Goal: Transaction & Acquisition: Book appointment/travel/reservation

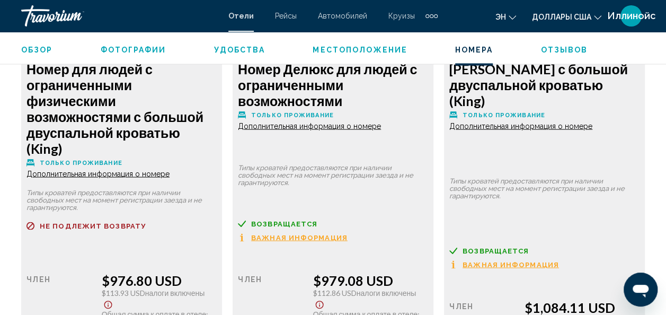
scroll to position [4955, 0]
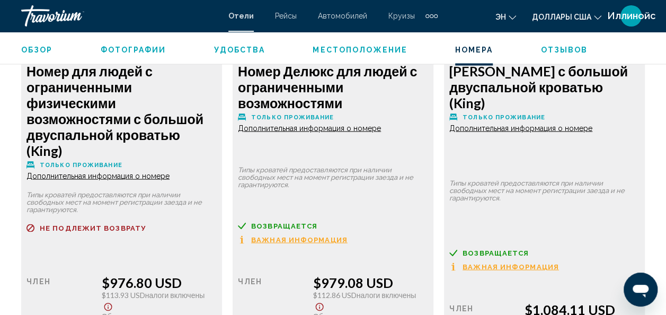
click at [600, 16] on icon "Изменить валюту" at bounding box center [597, 17] width 7 height 7
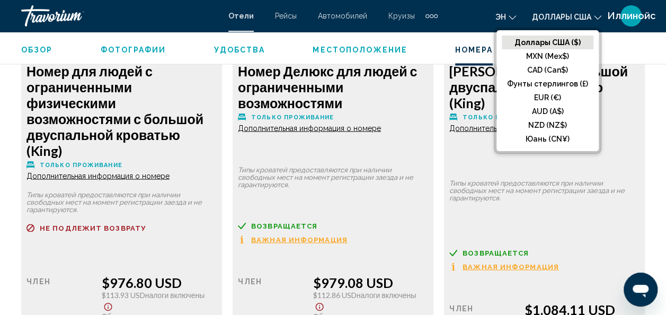
click at [600, 16] on icon "Изменить валюту" at bounding box center [597, 17] width 7 height 7
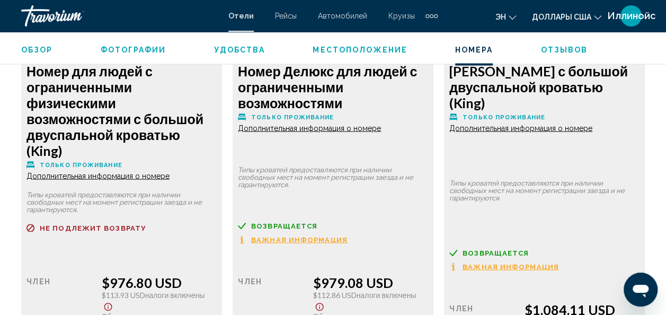
click at [629, 17] on span "Иллинойс" at bounding box center [631, 16] width 48 height 11
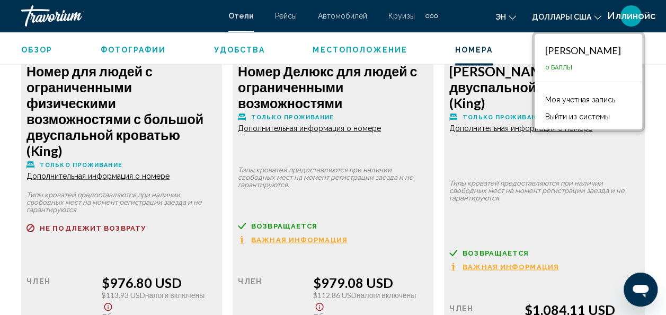
click at [347, 13] on span "Автомобилей" at bounding box center [342, 16] width 49 height 8
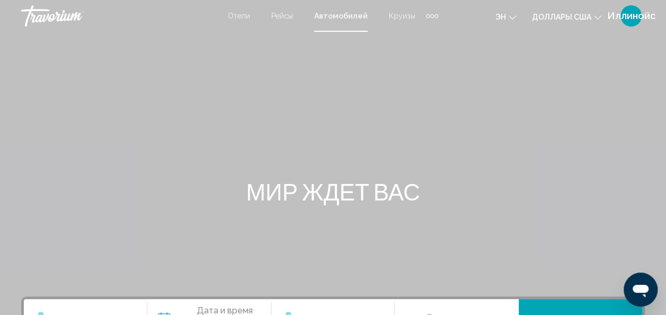
click at [347, 13] on span "Автомобилей" at bounding box center [341, 16] width 54 height 8
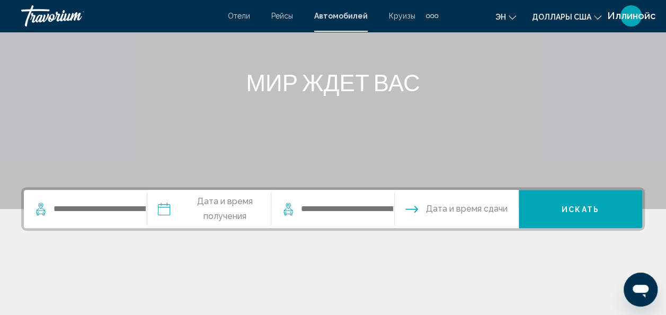
scroll to position [110, 0]
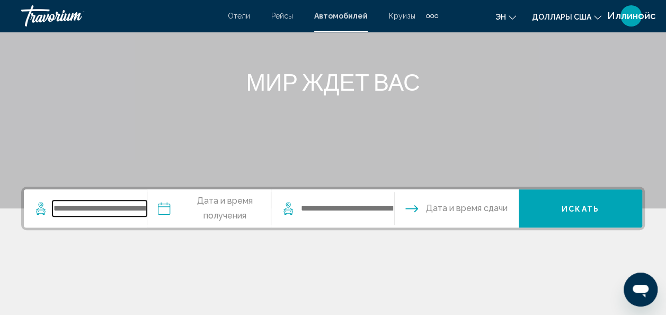
click at [123, 211] on input "Виджет поиска" at bounding box center [99, 208] width 94 height 16
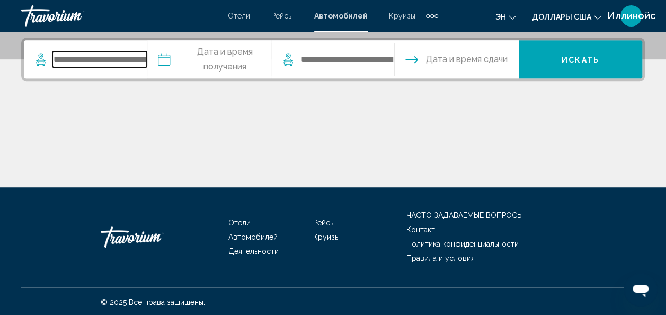
scroll to position [260, 0]
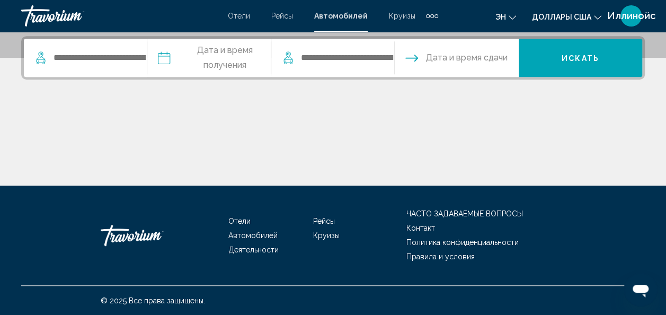
click at [224, 69] on input "Дата забора" at bounding box center [209, 59] width 128 height 41
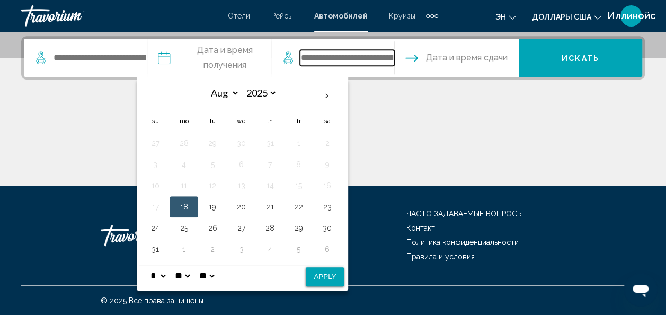
click at [350, 57] on input "Виджет поиска" at bounding box center [347, 58] width 94 height 16
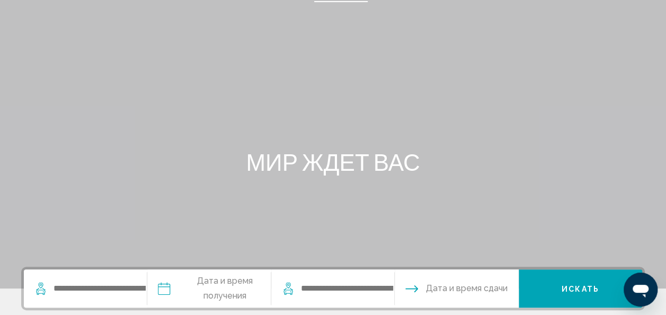
scroll to position [0, 0]
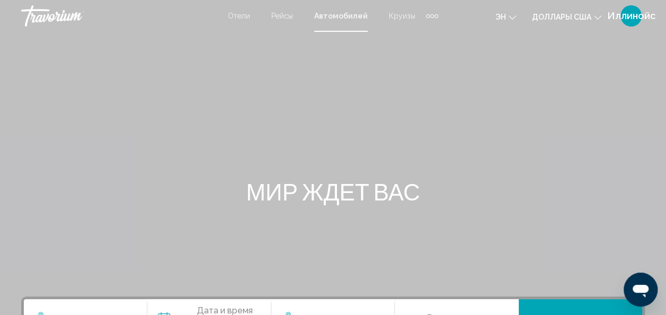
click at [391, 17] on span "Круизы" at bounding box center [402, 16] width 26 height 8
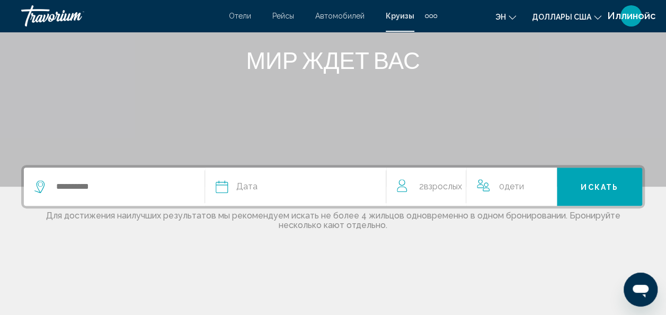
scroll to position [132, 0]
click at [221, 186] on icon "Виджет поиска" at bounding box center [222, 185] width 13 height 13
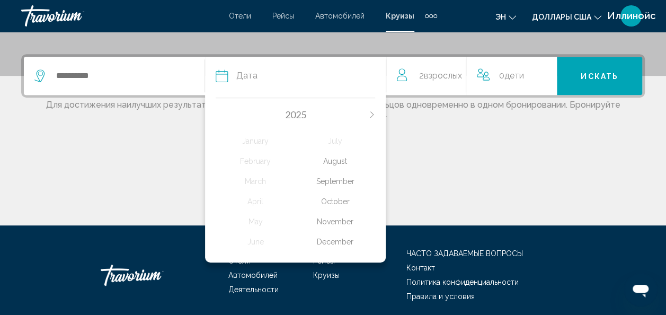
scroll to position [262, 0]
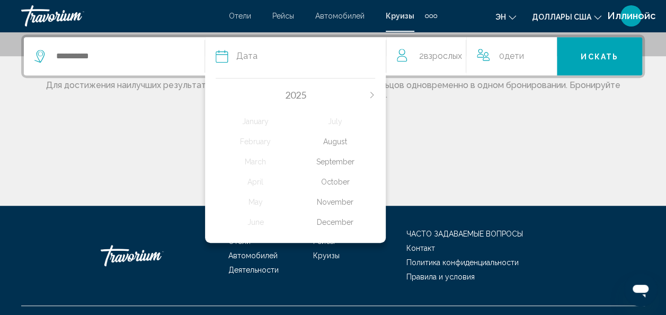
click at [416, 163] on div "Основное содержание" at bounding box center [333, 165] width 624 height 79
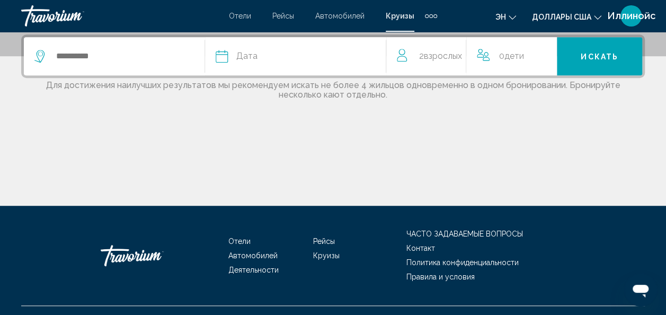
click at [284, 19] on span "Рейсы" at bounding box center [283, 16] width 22 height 8
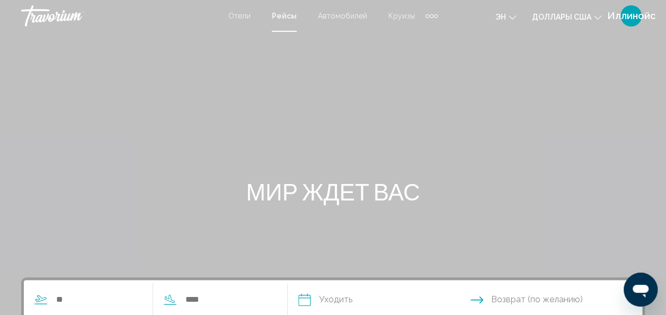
click at [248, 16] on span "Отели" at bounding box center [239, 16] width 22 height 8
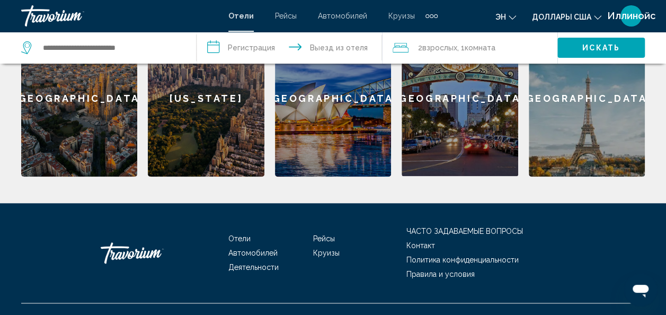
scroll to position [509, 0]
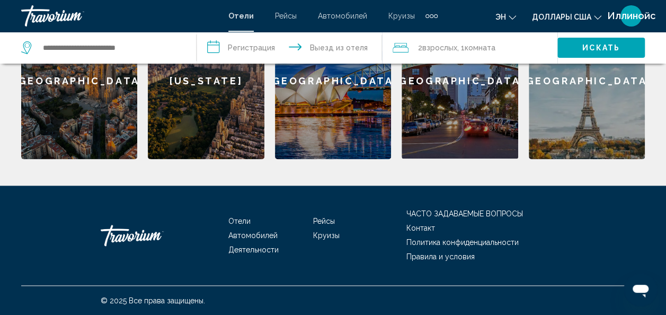
click at [320, 131] on div "[GEOGRAPHIC_DATA]" at bounding box center [333, 81] width 116 height 156
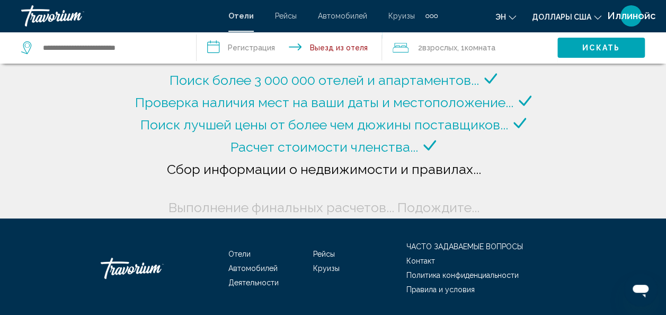
type input "**********"
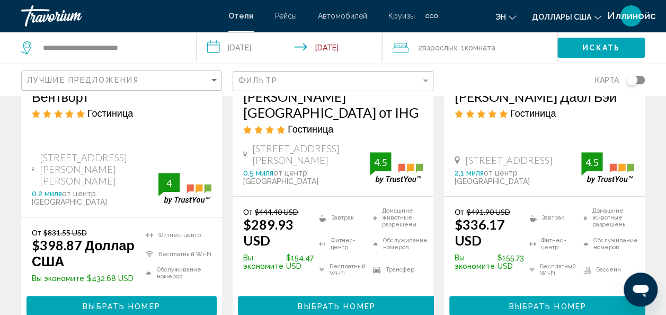
scroll to position [241, 0]
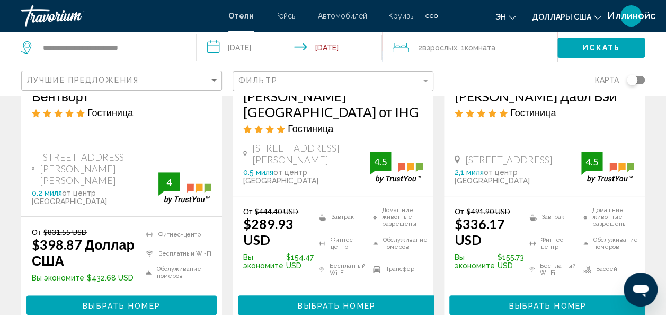
click at [335, 259] on li "Бесплатный Wi-Fi" at bounding box center [341, 269] width 54 height 21
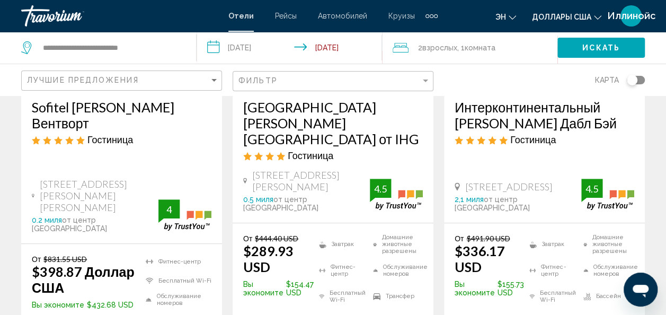
scroll to position [0, 0]
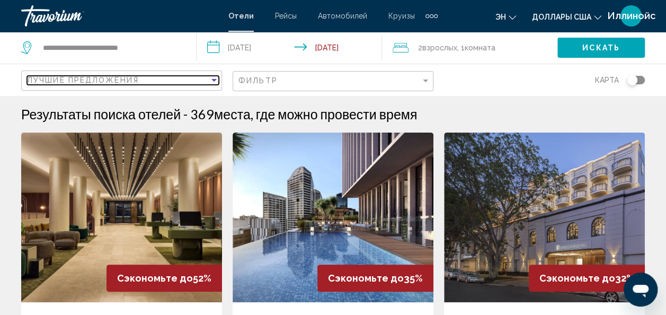
click at [41, 76] on span "Лучшие предложения" at bounding box center [83, 80] width 112 height 8
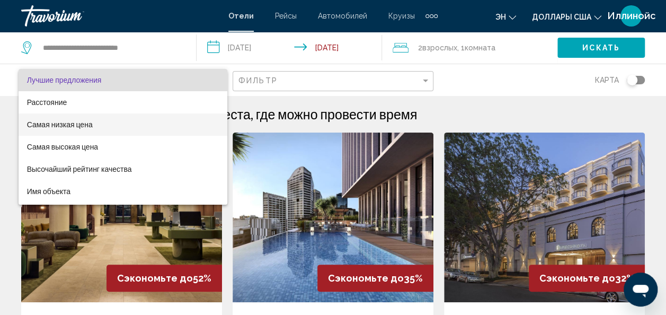
scroll to position [20, 0]
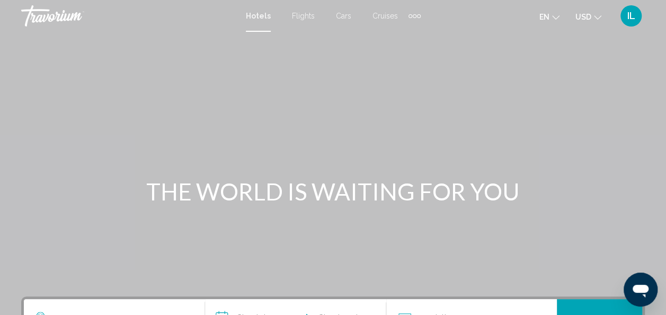
click at [257, 16] on span "Hotels" at bounding box center [258, 16] width 25 height 8
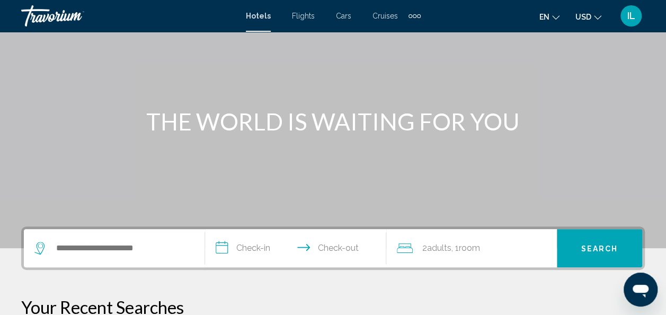
scroll to position [71, 0]
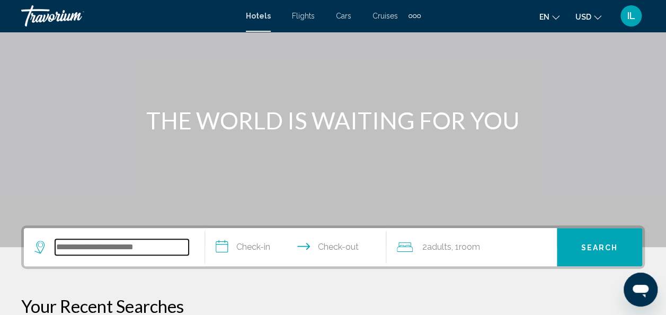
click at [61, 250] on input "Search widget" at bounding box center [122, 247] width 134 height 16
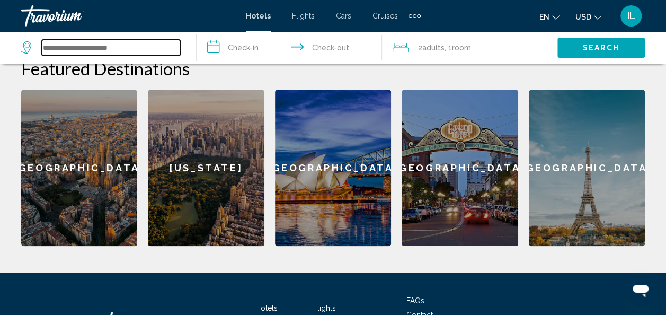
scroll to position [430, 0]
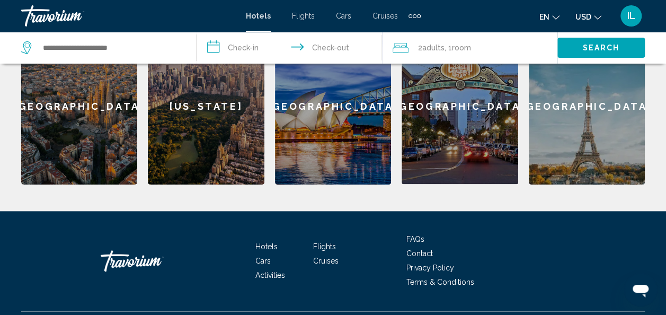
click at [230, 256] on div "Hotels Flights Cars Cruises Activities FAQs Contact Privacy Policy Terms & Cond…" at bounding box center [333, 261] width 624 height 100
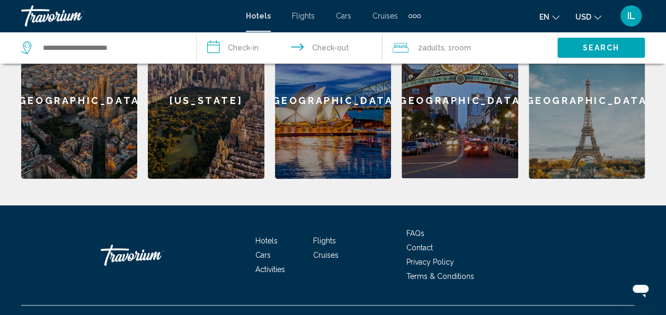
scroll to position [500, 0]
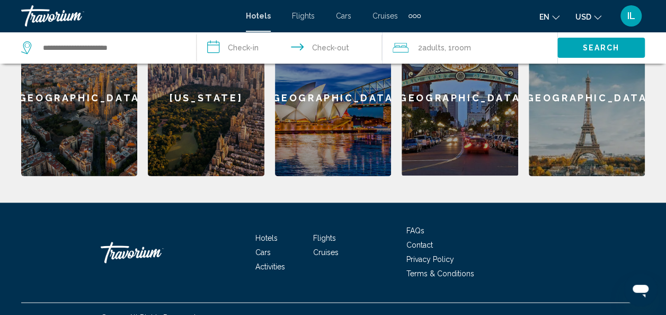
click at [271, 262] on span "Activities" at bounding box center [270, 266] width 30 height 8
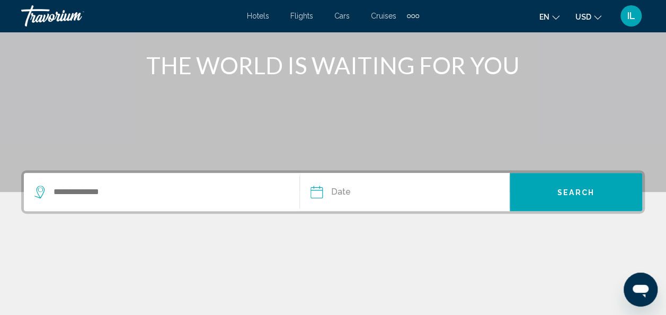
scroll to position [129, 0]
